Goal: Check status: Check status

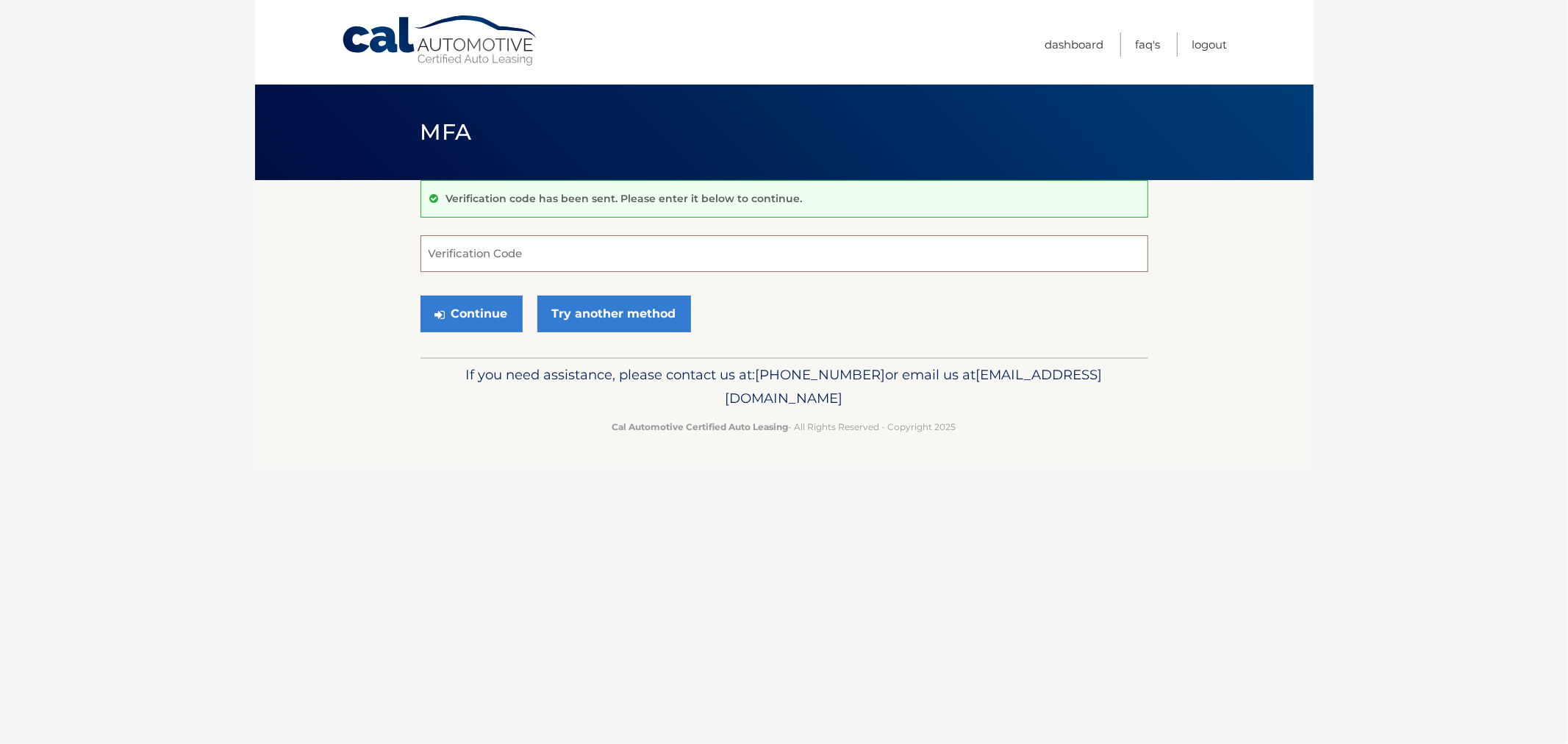
drag, startPoint x: 0, startPoint y: 0, endPoint x: 527, endPoint y: 265, distance: 589.9
click at [527, 265] on input "Verification Code" at bounding box center [784, 253] width 728 height 37
type input "974782"
click at [420, 296] on button "Continue" at bounding box center [471, 314] width 102 height 37
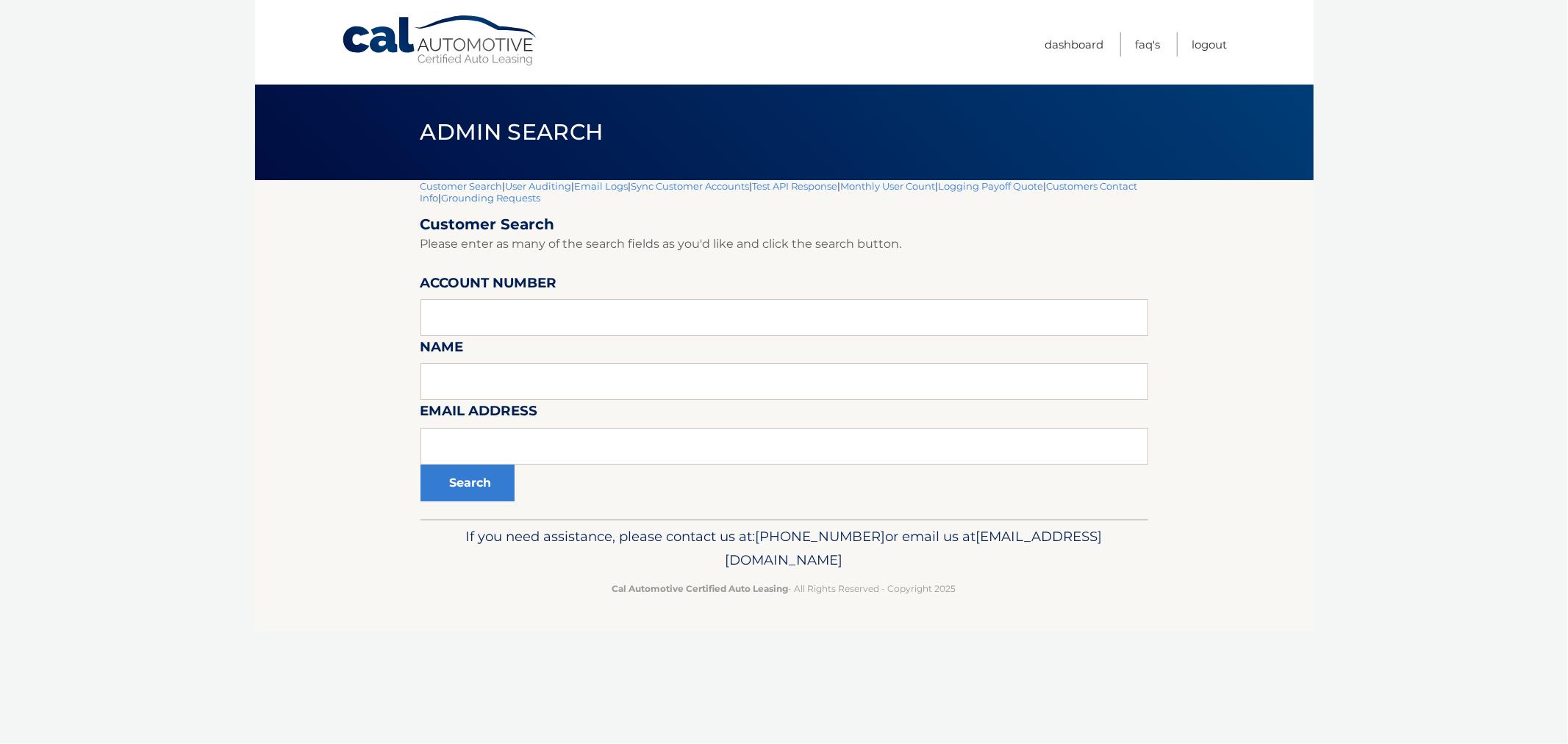
click at [486, 338] on form "Customer Search Please enter as many of the search fields as you'd like and cli…" at bounding box center [784, 358] width 728 height 286
click at [487, 318] on input "text" at bounding box center [784, 317] width 728 height 37
paste input "44455720439"
type input "44455720439"
drag, startPoint x: 509, startPoint y: 454, endPoint x: 466, endPoint y: 484, distance: 52.4
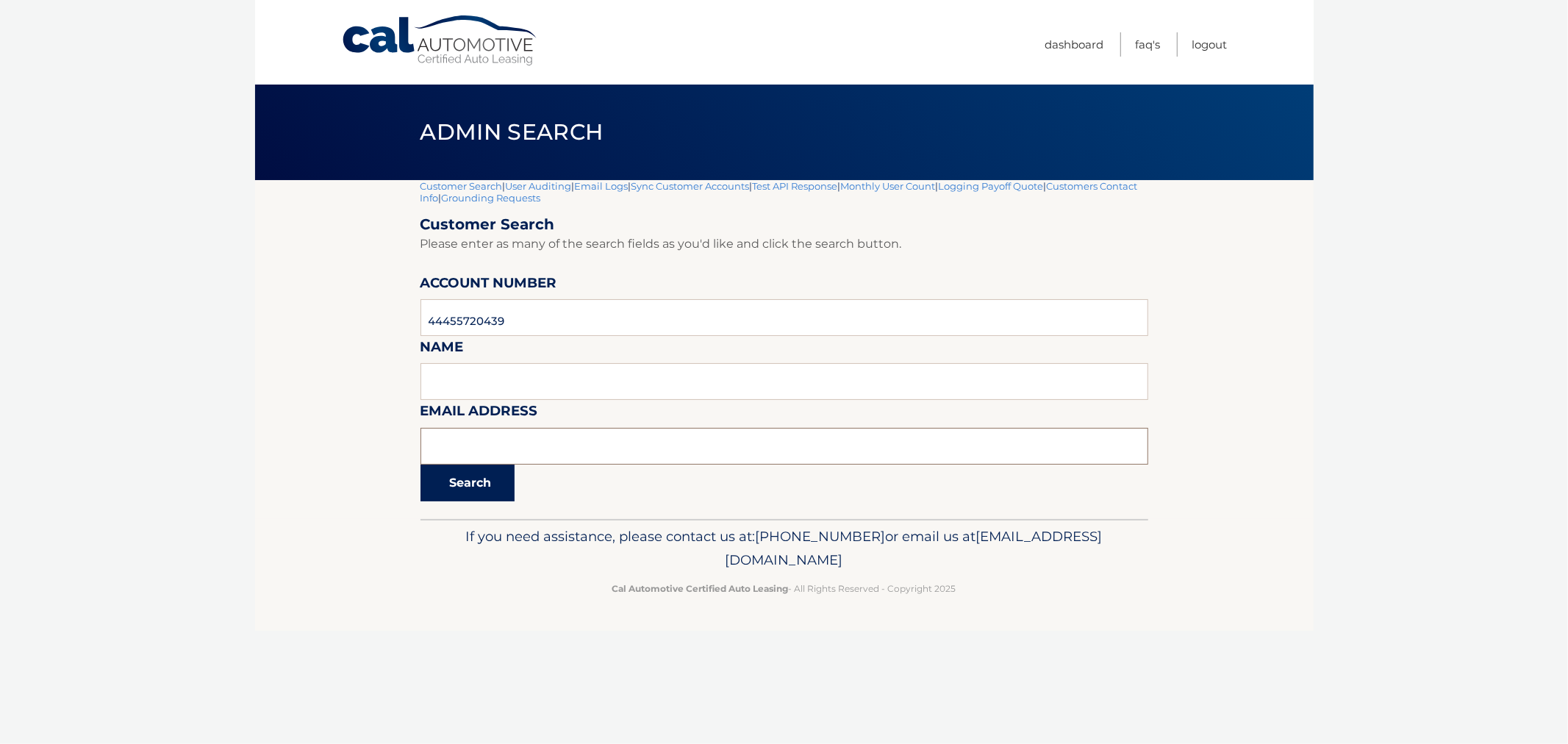
click at [485, 471] on form "Customer Search Please enter as many of the search fields as you'd like and cli…" at bounding box center [784, 358] width 728 height 286
click at [466, 484] on button "Search" at bounding box center [467, 483] width 95 height 37
